Goal: Entertainment & Leisure: Consume media (video, audio)

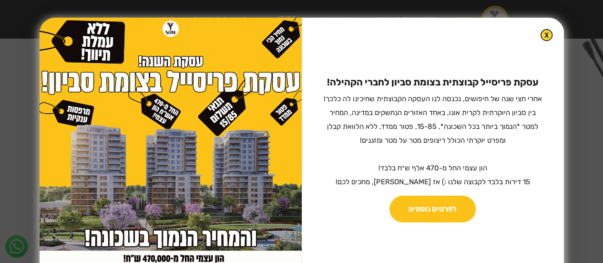
scroll to position [763, 0]
click at [541, 38] on img at bounding box center [546, 35] width 11 height 11
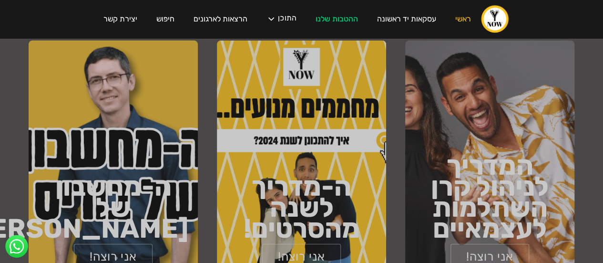
scroll to position [1504, 0]
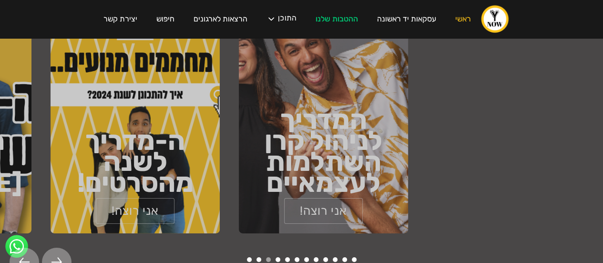
drag, startPoint x: 355, startPoint y: 160, endPoint x: 194, endPoint y: 163, distance: 161.2
click at [194, 163] on h1 "ה-מדריך לשנה מהסרטים!" at bounding box center [135, 161] width 169 height 63
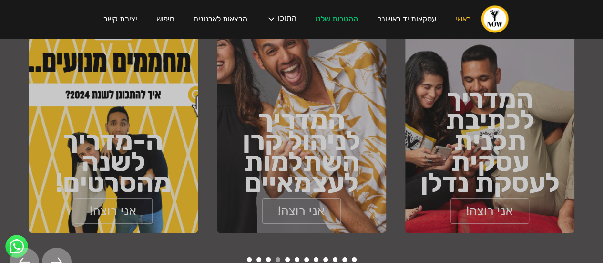
drag, startPoint x: 411, startPoint y: 151, endPoint x: 282, endPoint y: 158, distance: 128.9
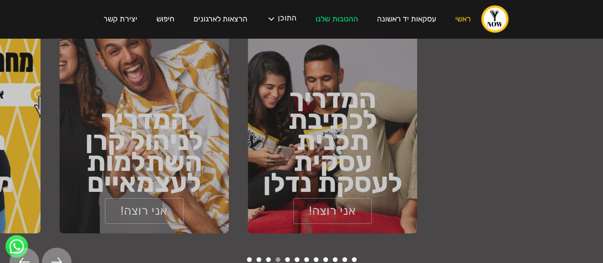
drag, startPoint x: 465, startPoint y: 158, endPoint x: 227, endPoint y: 165, distance: 238.6
click at [248, 169] on h1 "המדריך לכתיבת תכנית עסקית לעסקת נדלן" at bounding box center [332, 140] width 169 height 105
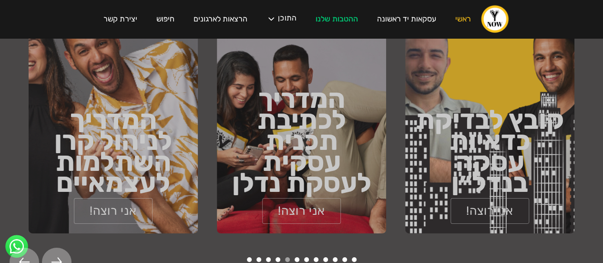
drag, startPoint x: 451, startPoint y: 123, endPoint x: 239, endPoint y: 163, distance: 215.4
click at [405, 164] on h1 "קובץ לבדיקת כדאיות עסקה בנדל״ן" at bounding box center [489, 151] width 169 height 84
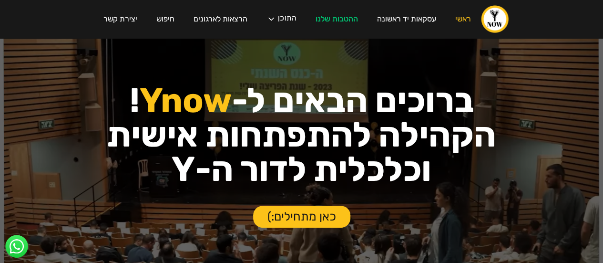
scroll to position [0, 0]
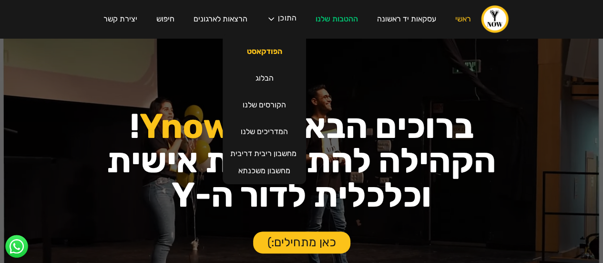
click at [270, 54] on link "הפודקאסט" at bounding box center [264, 51] width 54 height 27
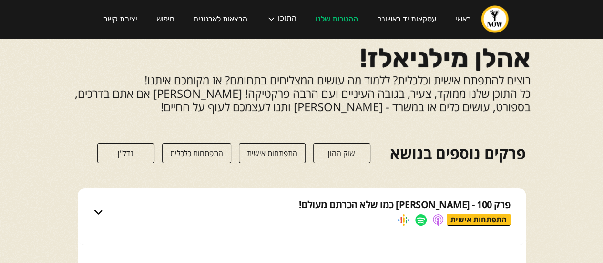
click at [133, 151] on link "נדל"ן" at bounding box center [125, 153] width 57 height 20
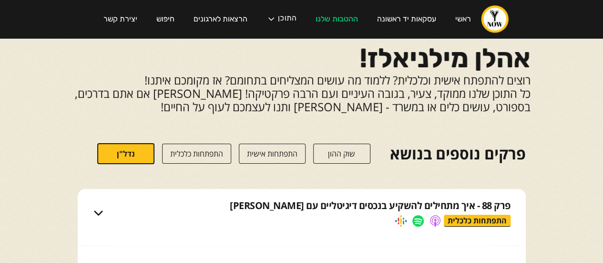
click at [218, 152] on link "התפתחות כלכלית" at bounding box center [196, 154] width 69 height 20
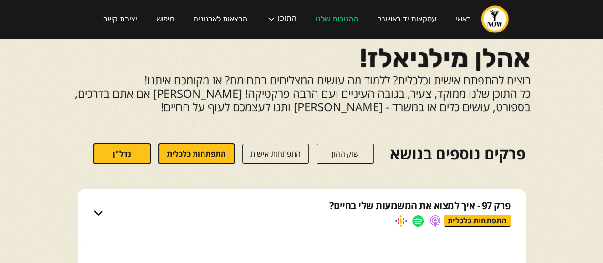
click at [278, 158] on link "התפתחות אישית" at bounding box center [275, 154] width 67 height 20
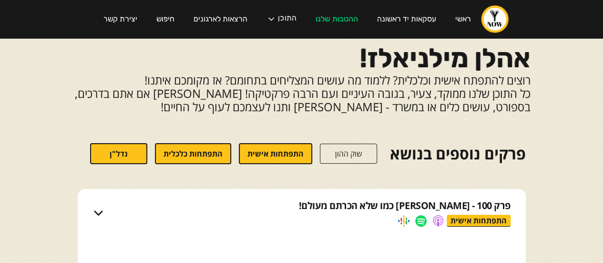
click at [364, 159] on link "שוק ההון" at bounding box center [348, 154] width 57 height 20
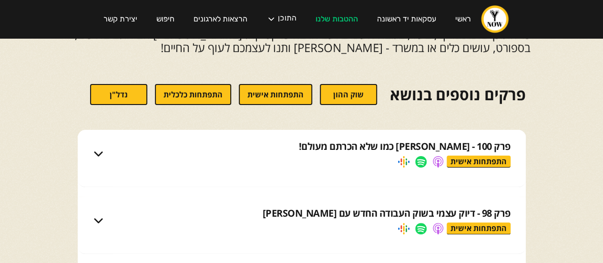
scroll to position [48, 0]
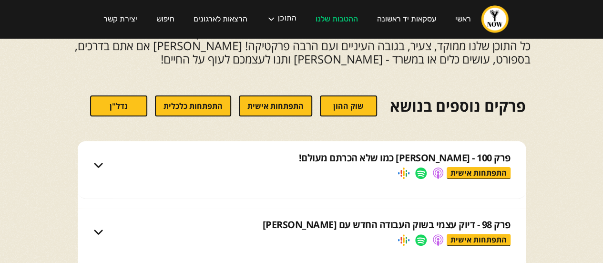
click at [104, 109] on link "נדל"ן" at bounding box center [118, 105] width 57 height 21
click at [208, 103] on link "התפתחות כלכלית" at bounding box center [193, 105] width 76 height 21
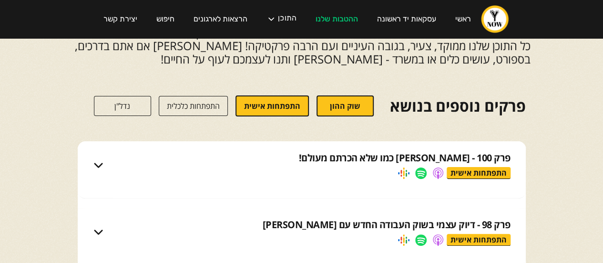
click at [258, 103] on link "התפתחות אישית" at bounding box center [272, 105] width 73 height 21
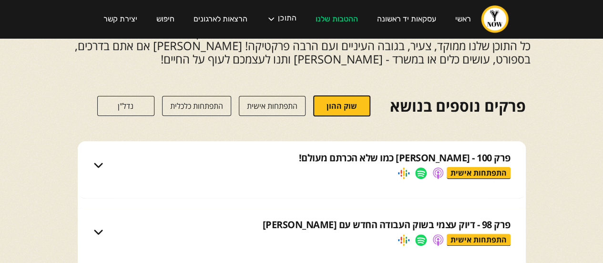
click at [350, 112] on link "שוק ההון" at bounding box center [341, 105] width 57 height 21
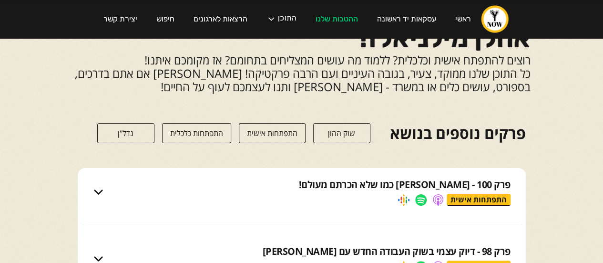
scroll to position [0, 0]
